Goal: Navigation & Orientation: Understand site structure

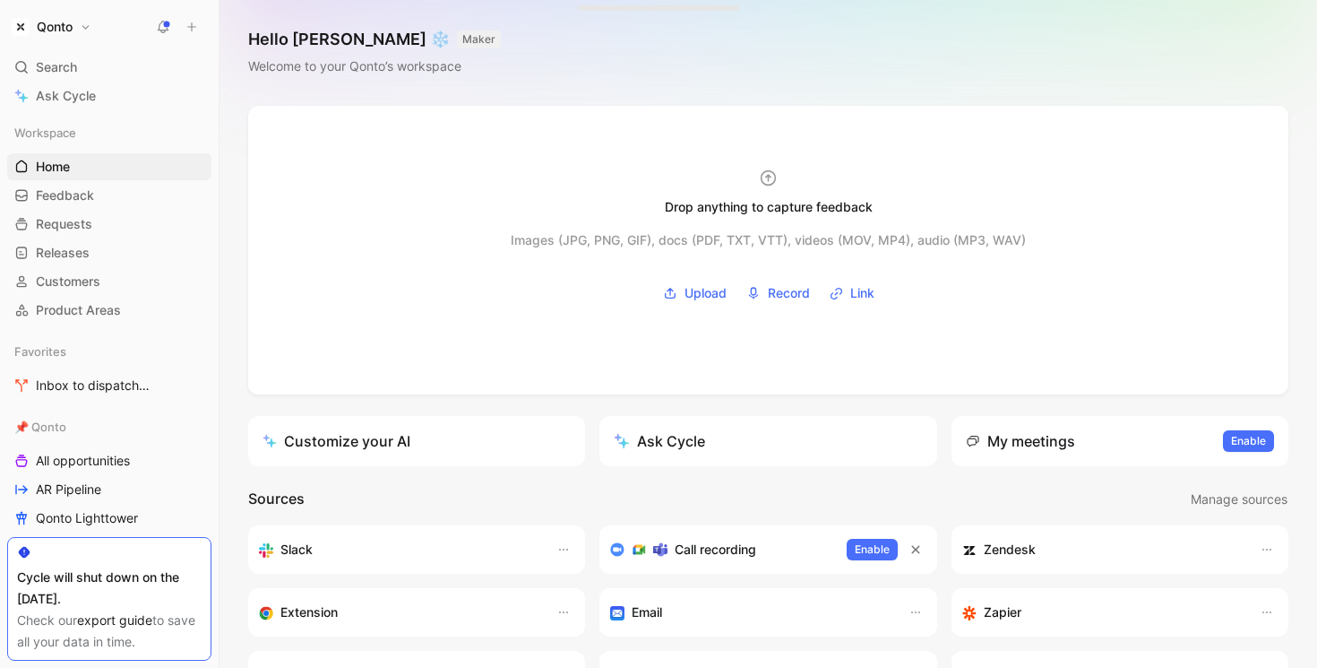
click at [84, 30] on button "Qonto" at bounding box center [51, 26] width 89 height 25
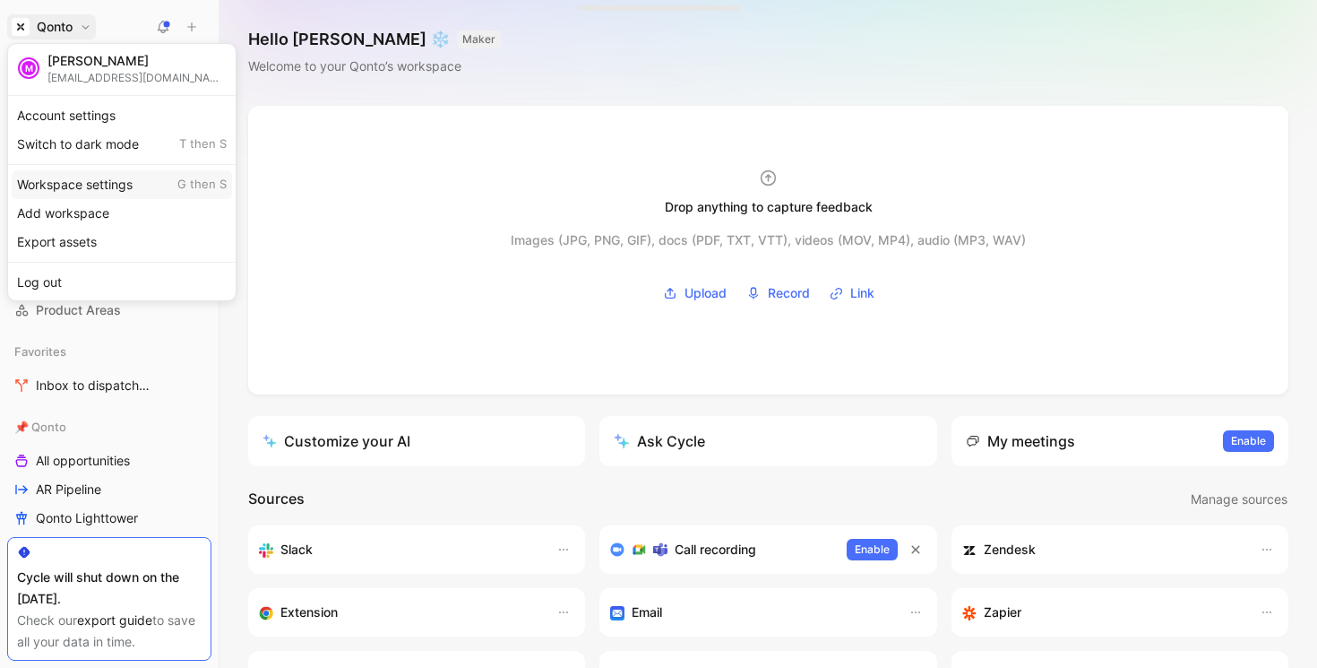
click at [91, 189] on div "Workspace settings G then S" at bounding box center [122, 184] width 220 height 29
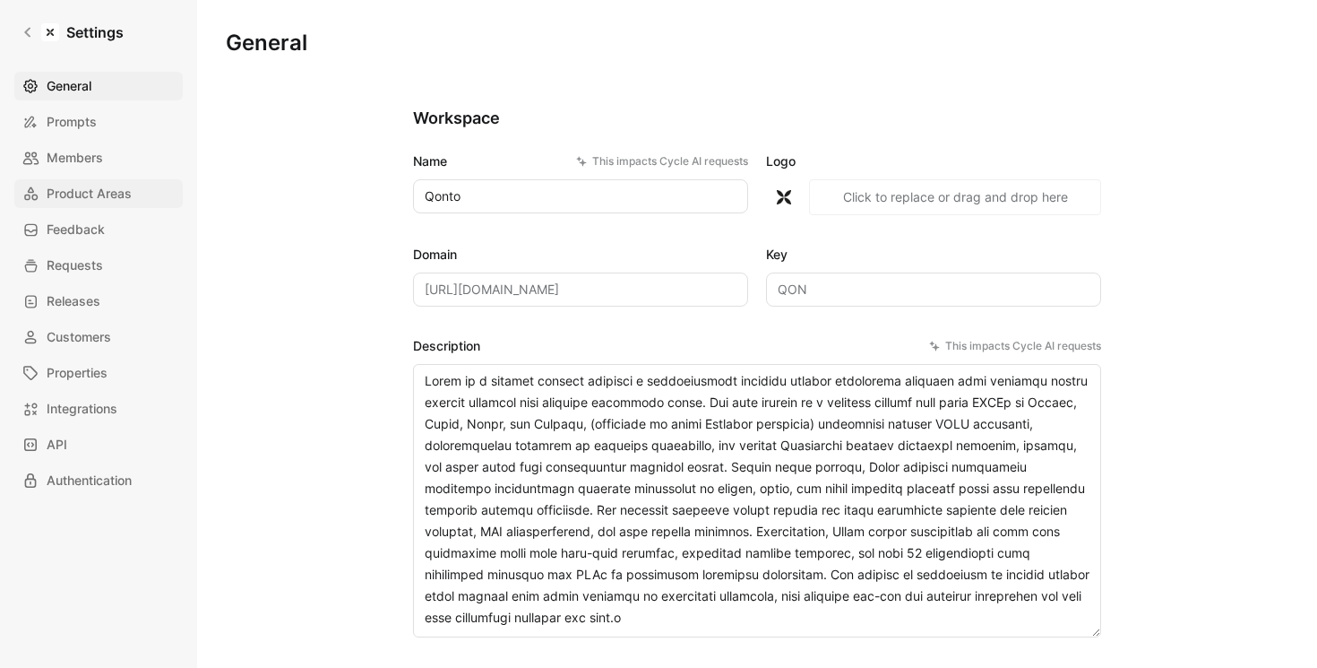
click at [121, 193] on span "Product Areas" at bounding box center [89, 194] width 85 height 22
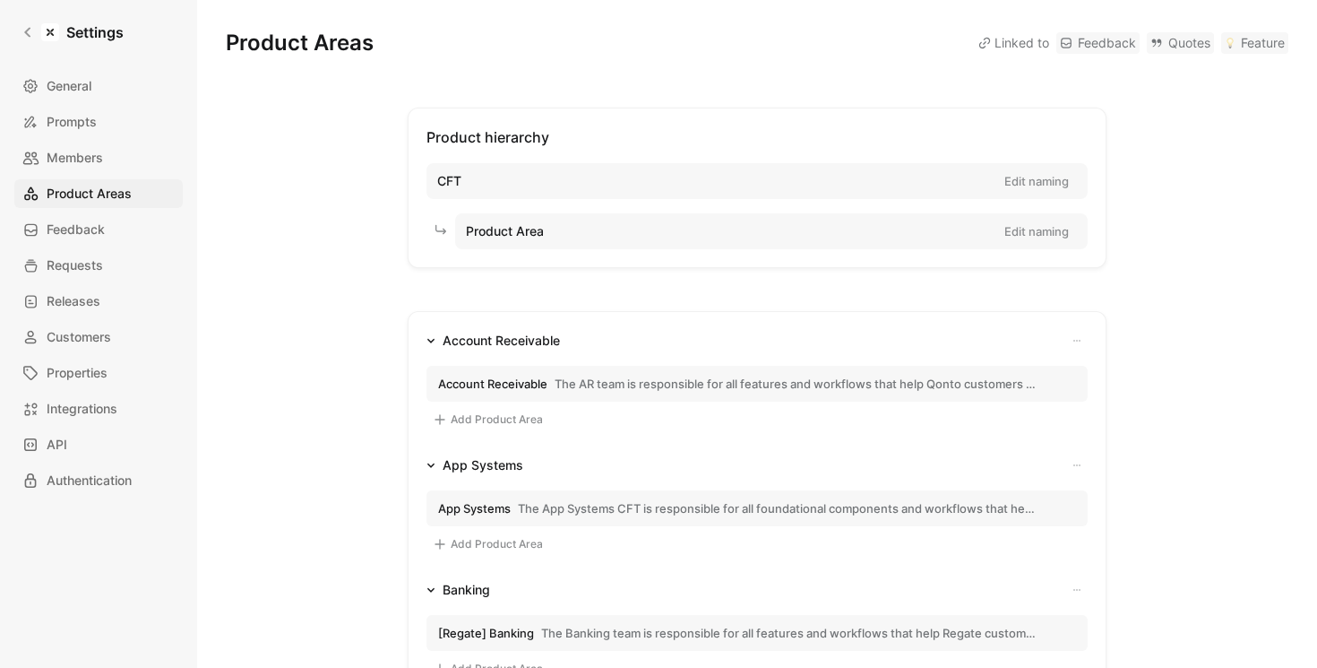
click at [638, 390] on span "The AR team is responsible for all features and workflows that help Qonto custo…" at bounding box center [796, 384] width 482 height 16
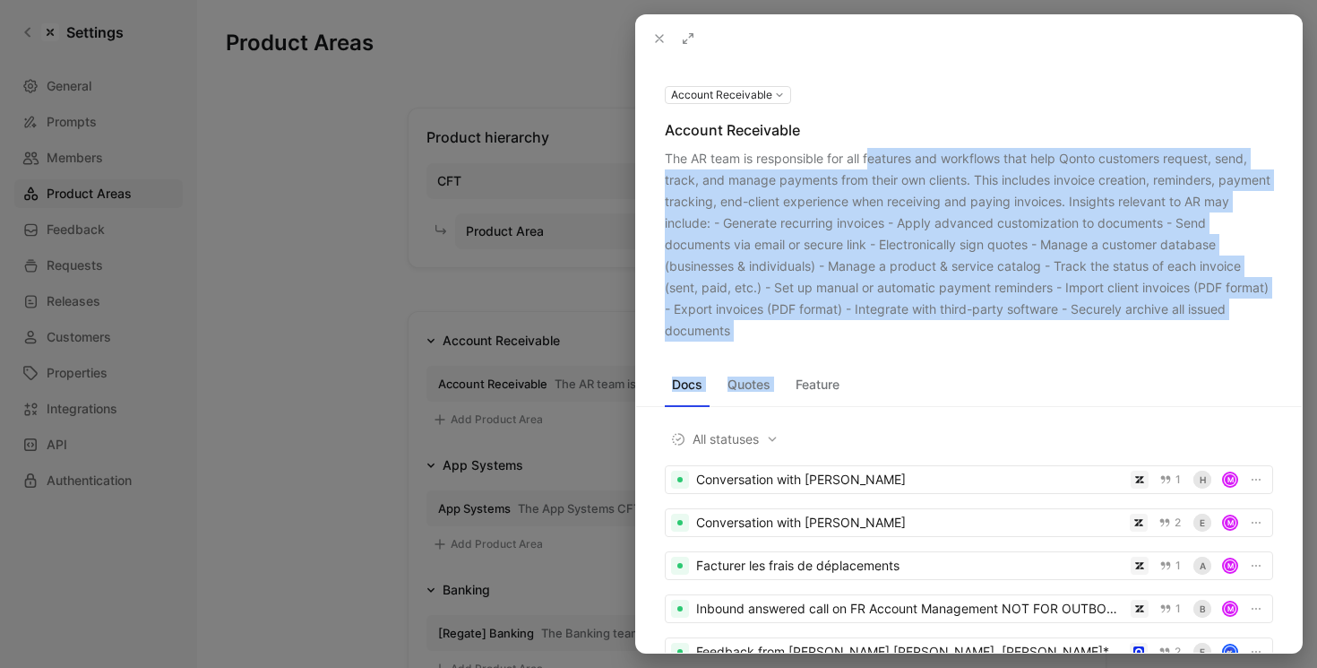
drag, startPoint x: 870, startPoint y: 168, endPoint x: 873, endPoint y: 351, distance: 183.7
click at [873, 351] on div "Account Receivable Account Receivable The AR team is responsible for all featur…" at bounding box center [969, 357] width 666 height 591
click at [873, 351] on div "Docs Quotes Feature All statuses Conversation with [PERSON_NAME] 1 h M Conversa…" at bounding box center [969, 496] width 666 height 311
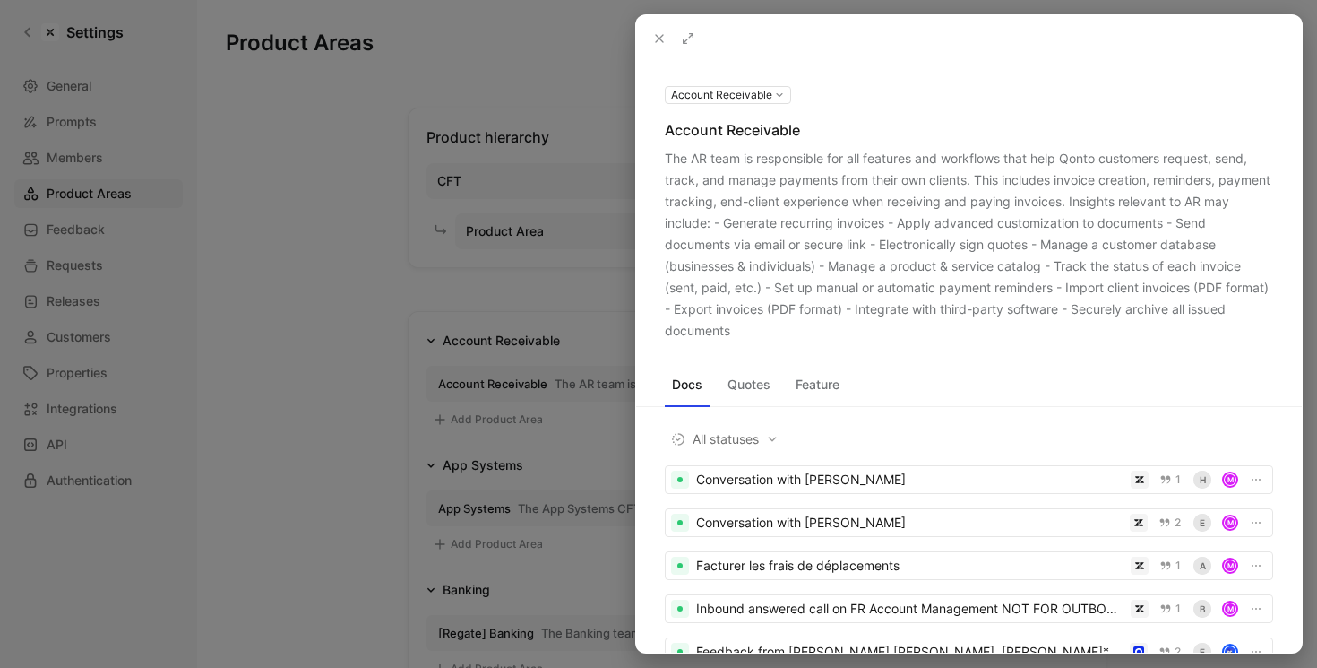
click at [713, 151] on div "The AR team is responsible for all features and workflows that help Qonto custo…" at bounding box center [969, 245] width 609 height 194
click at [462, 353] on div at bounding box center [658, 334] width 1317 height 668
